Goal: Information Seeking & Learning: Stay updated

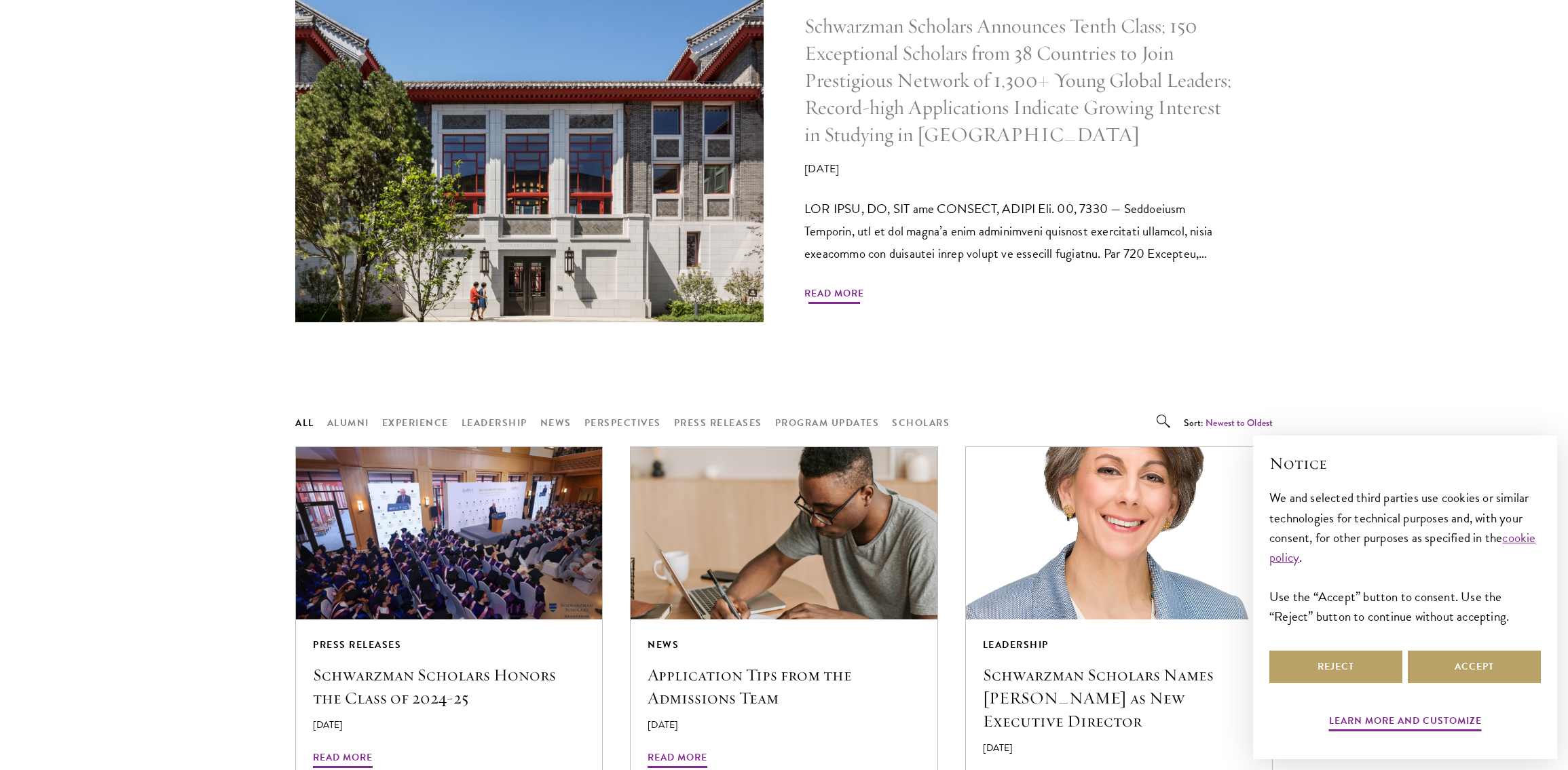
scroll to position [804, 0]
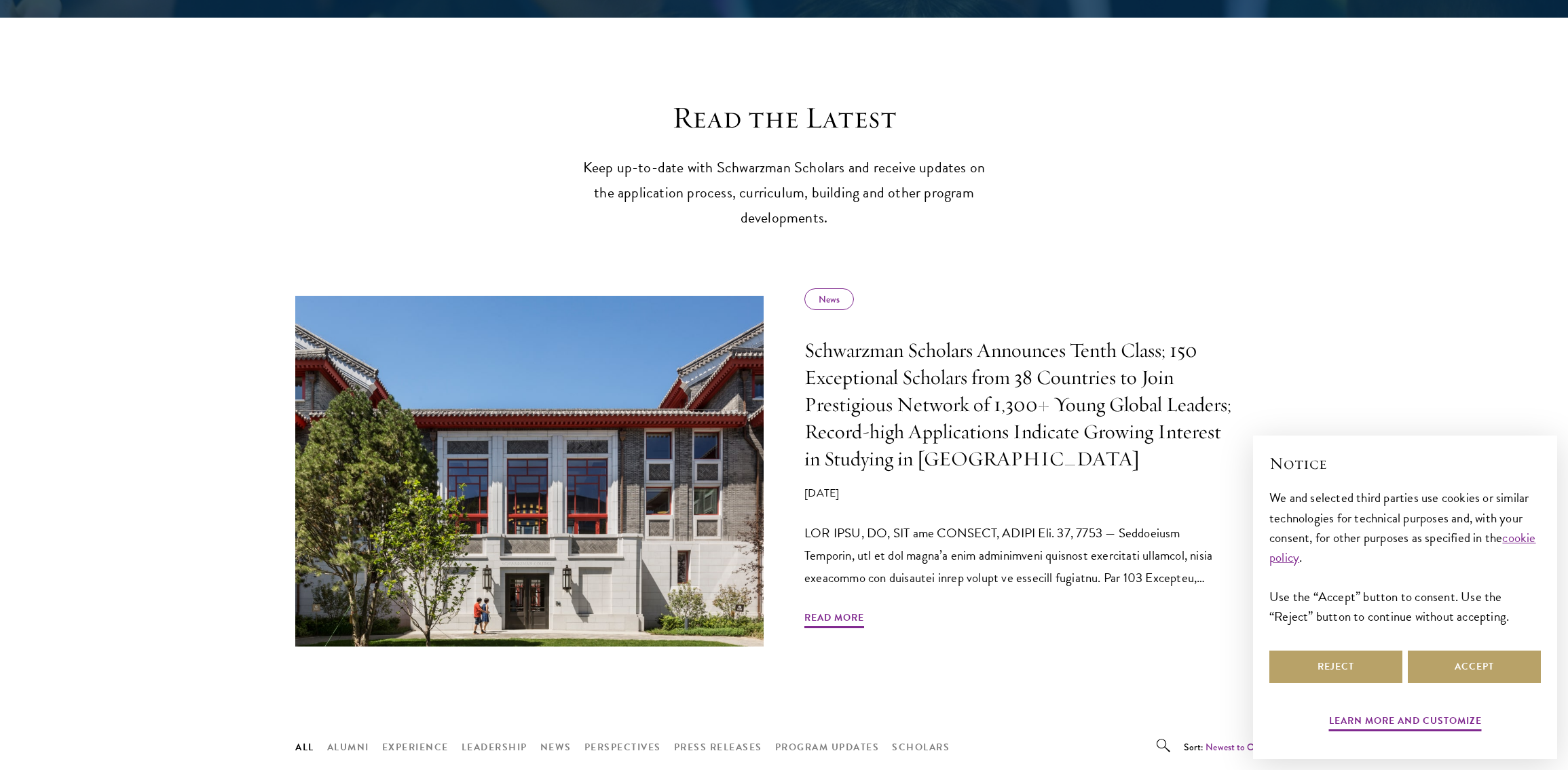
scroll to position [411, 0]
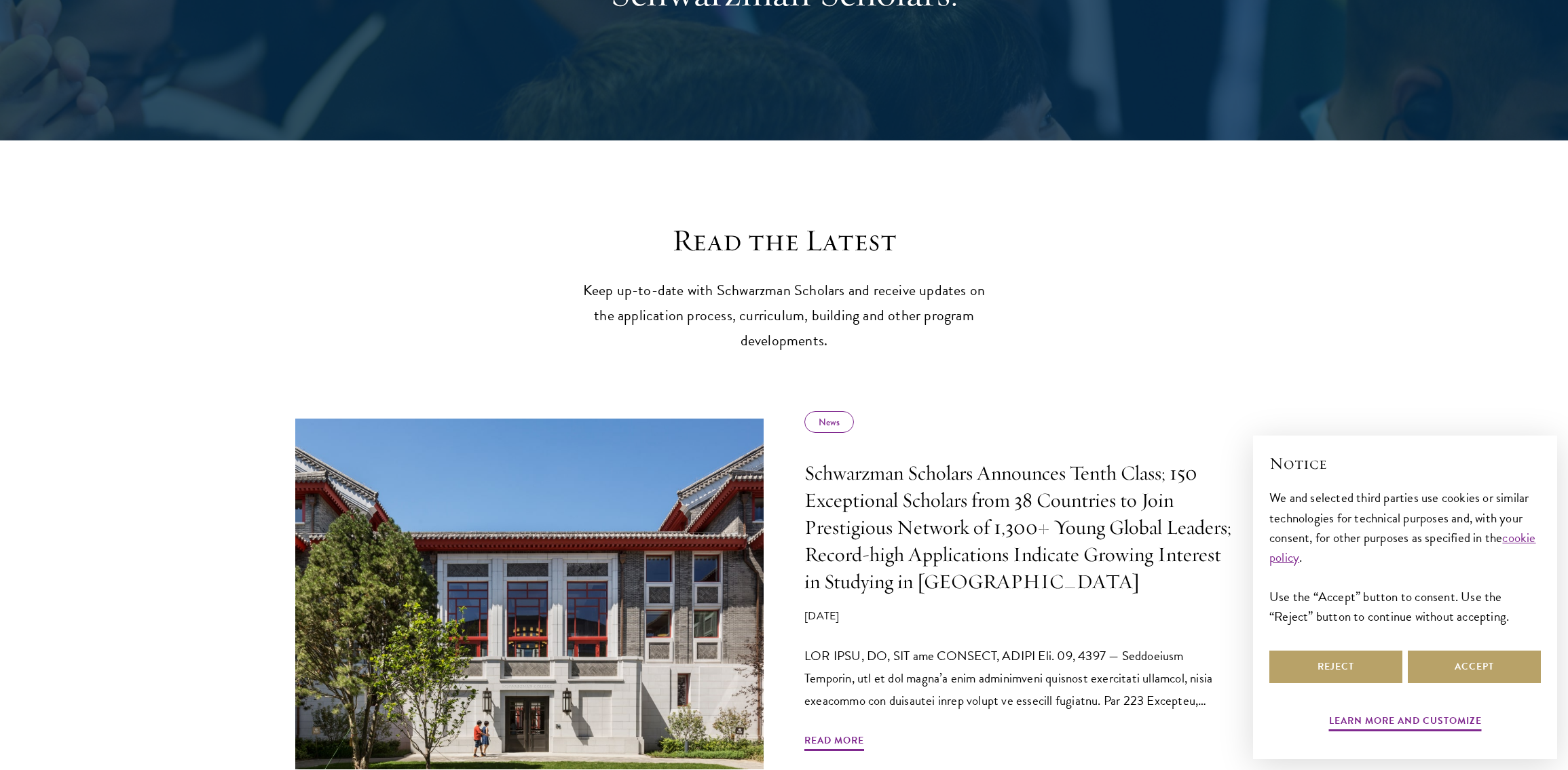
scroll to position [434, 0]
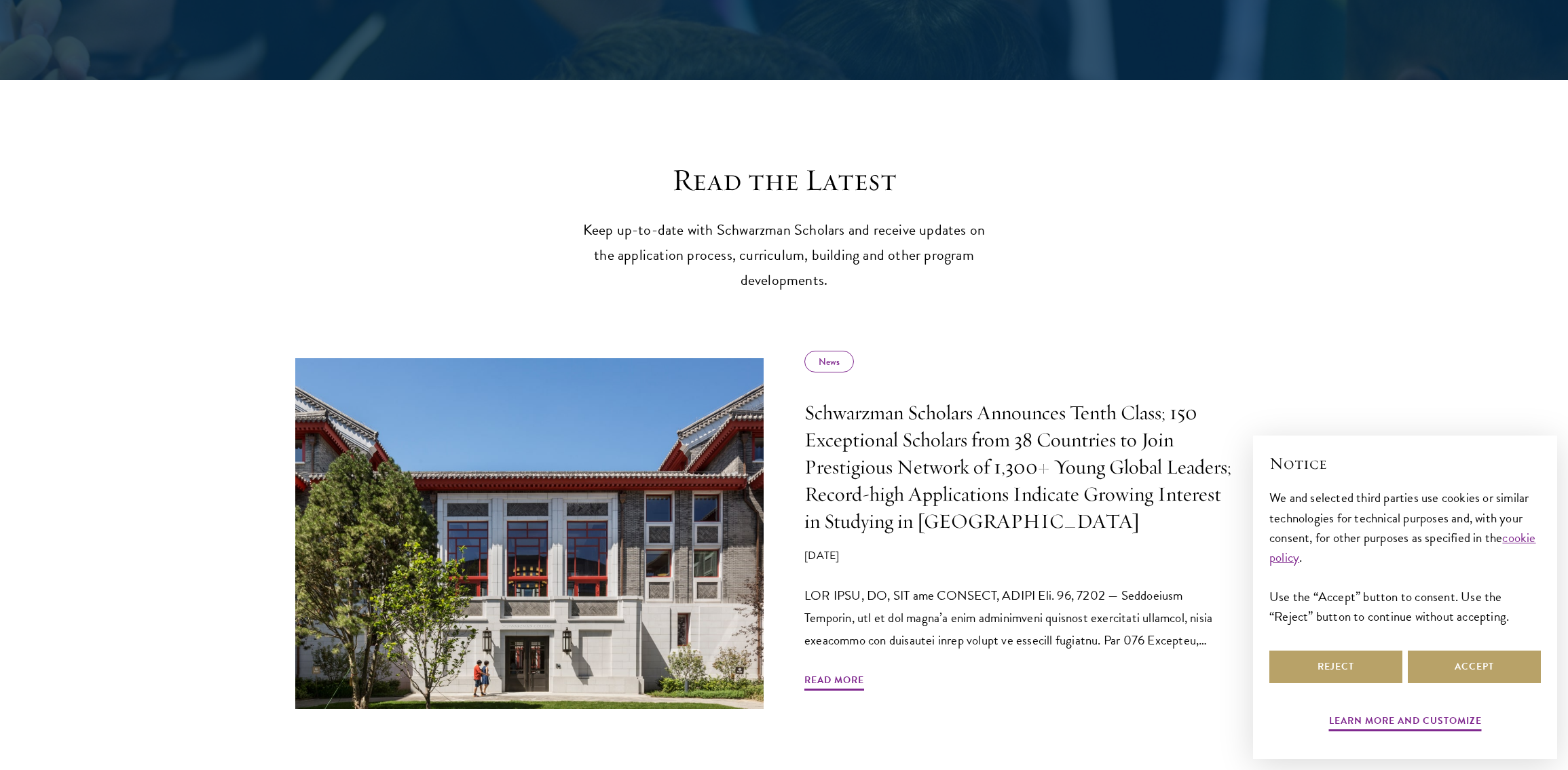
scroll to position [418, 0]
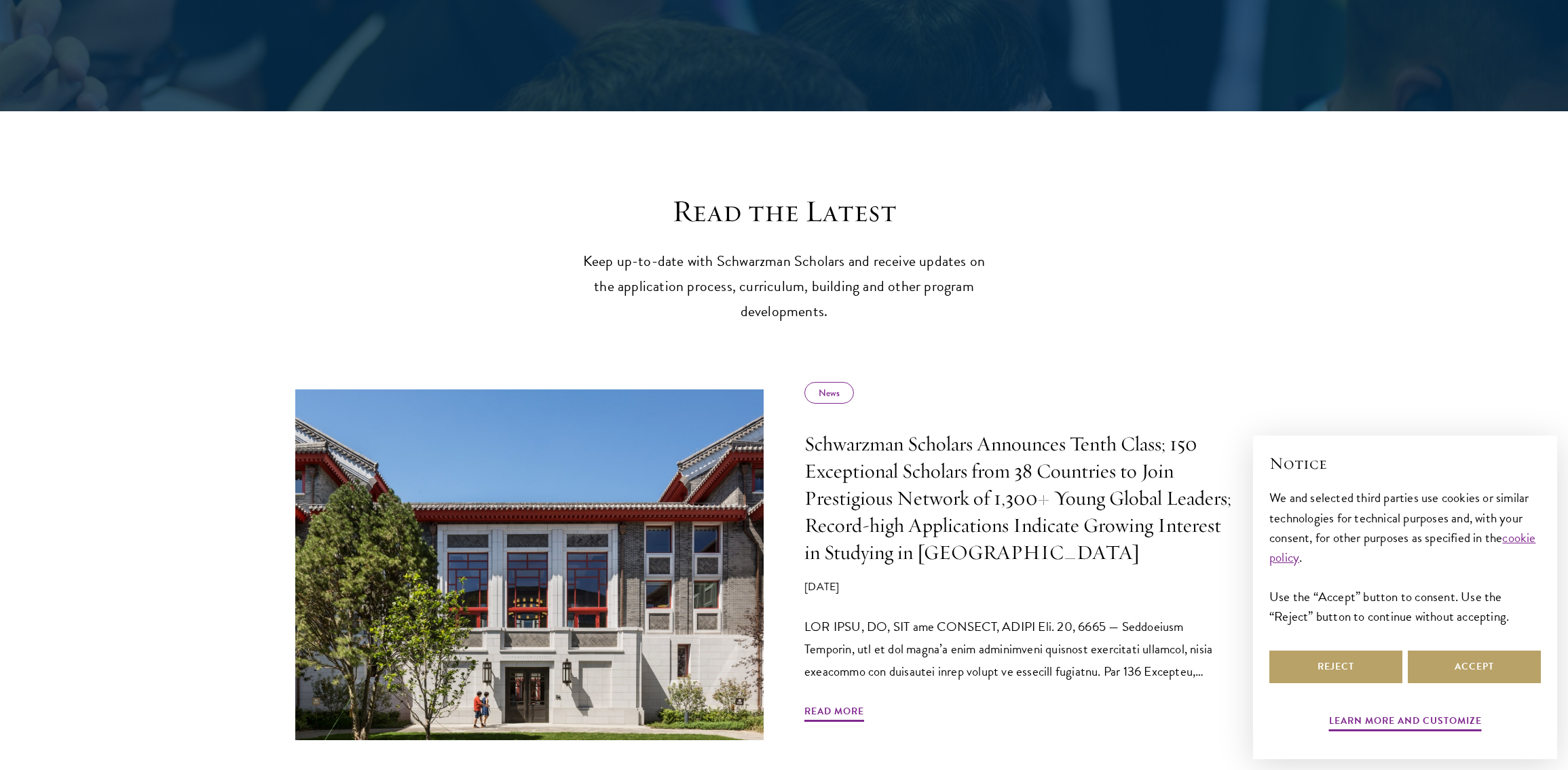
scroll to position [318, 0]
